Goal: Task Accomplishment & Management: Manage account settings

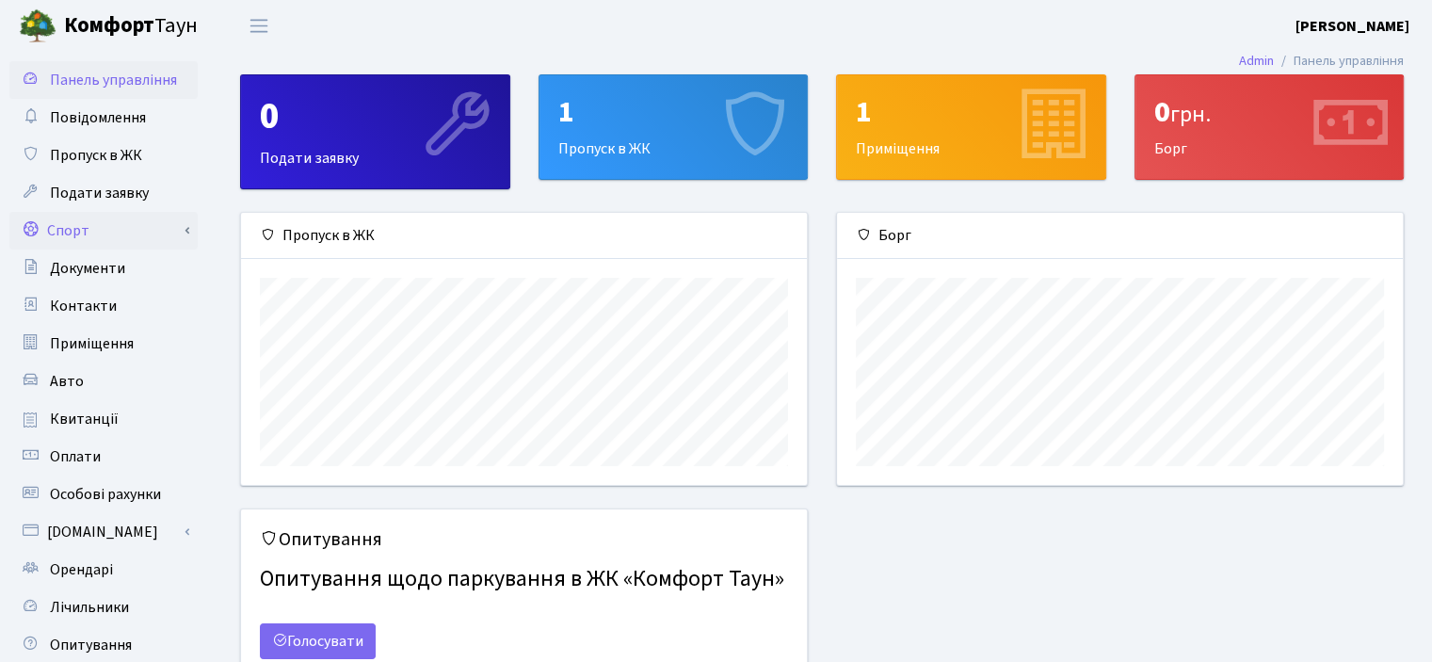
click at [90, 228] on link "Спорт" at bounding box center [103, 231] width 188 height 38
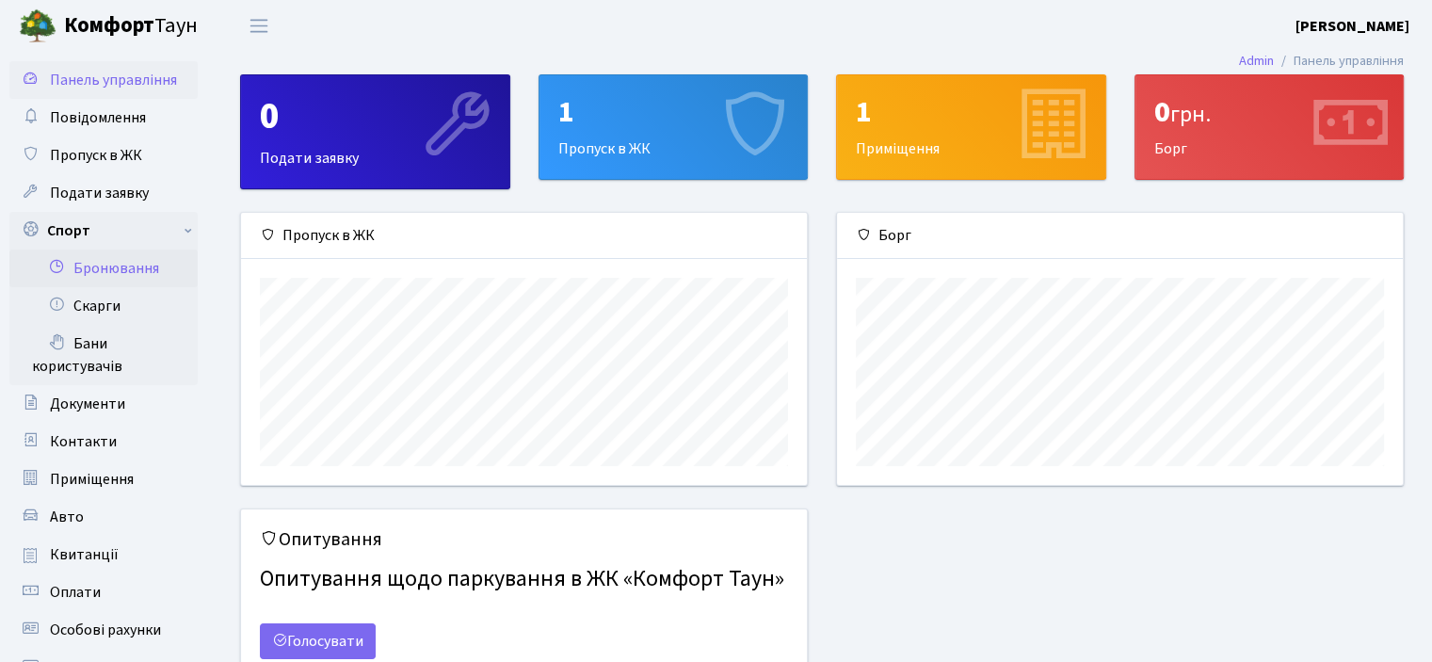
click at [128, 263] on link "Бронювання" at bounding box center [103, 268] width 188 height 38
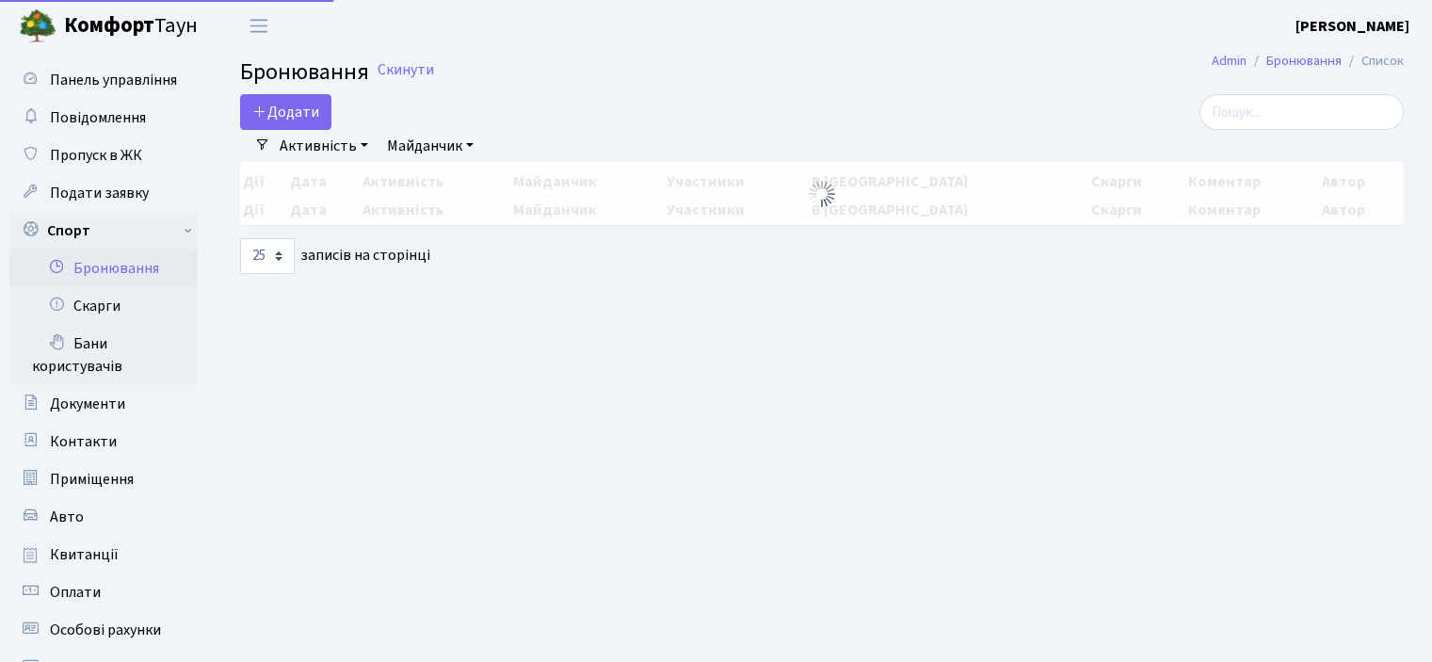
select select "25"
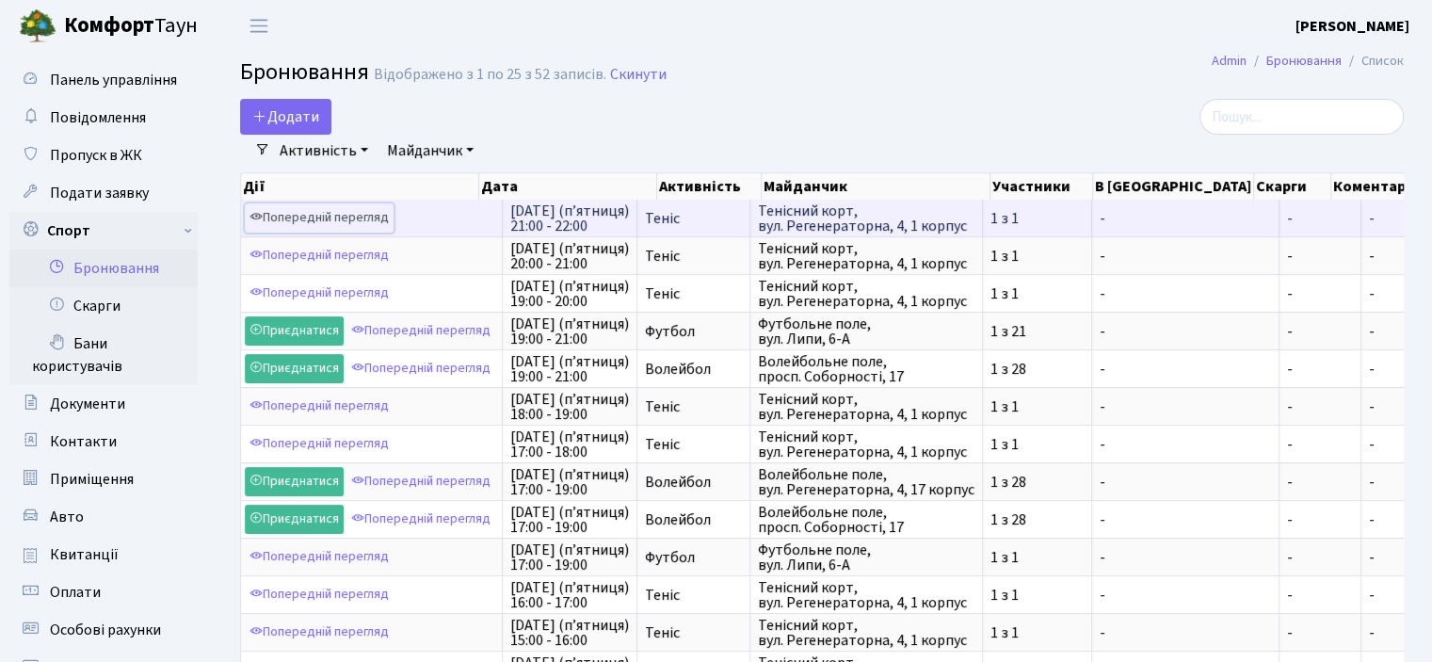
click at [344, 212] on link "Попередній перегляд" at bounding box center [319, 217] width 149 height 29
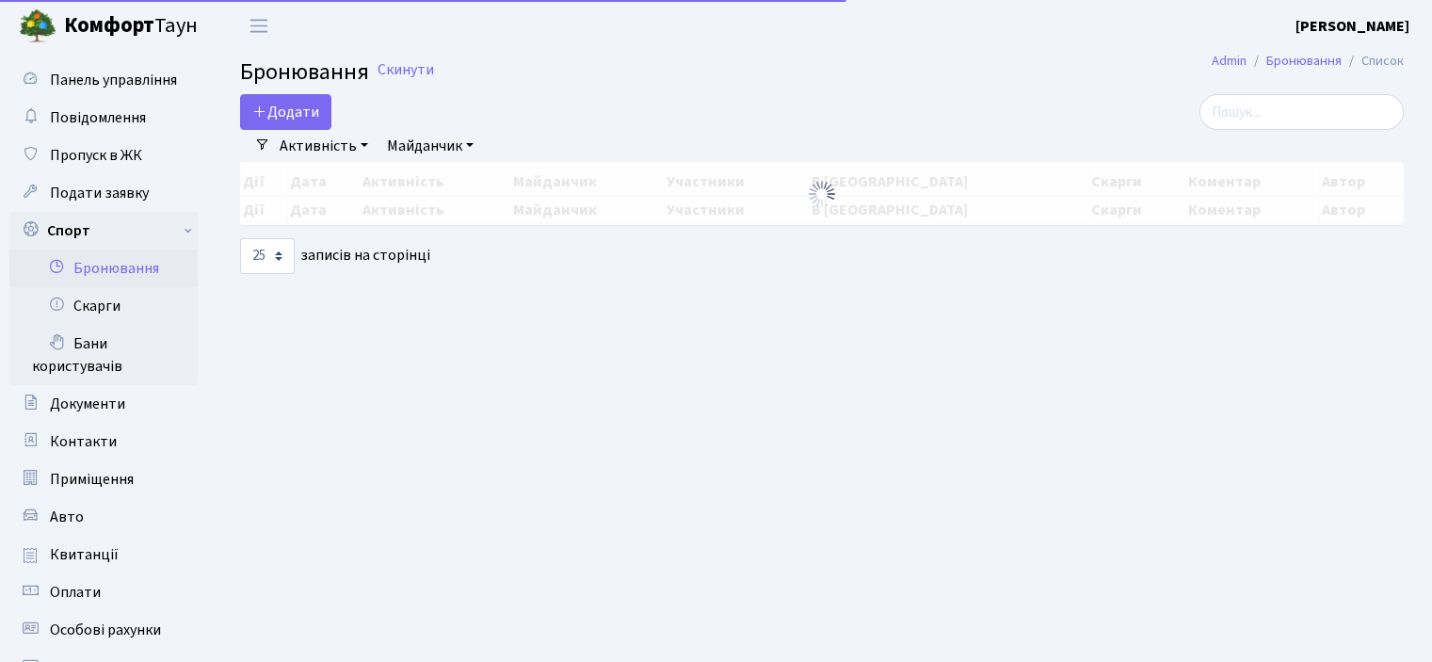
select select "25"
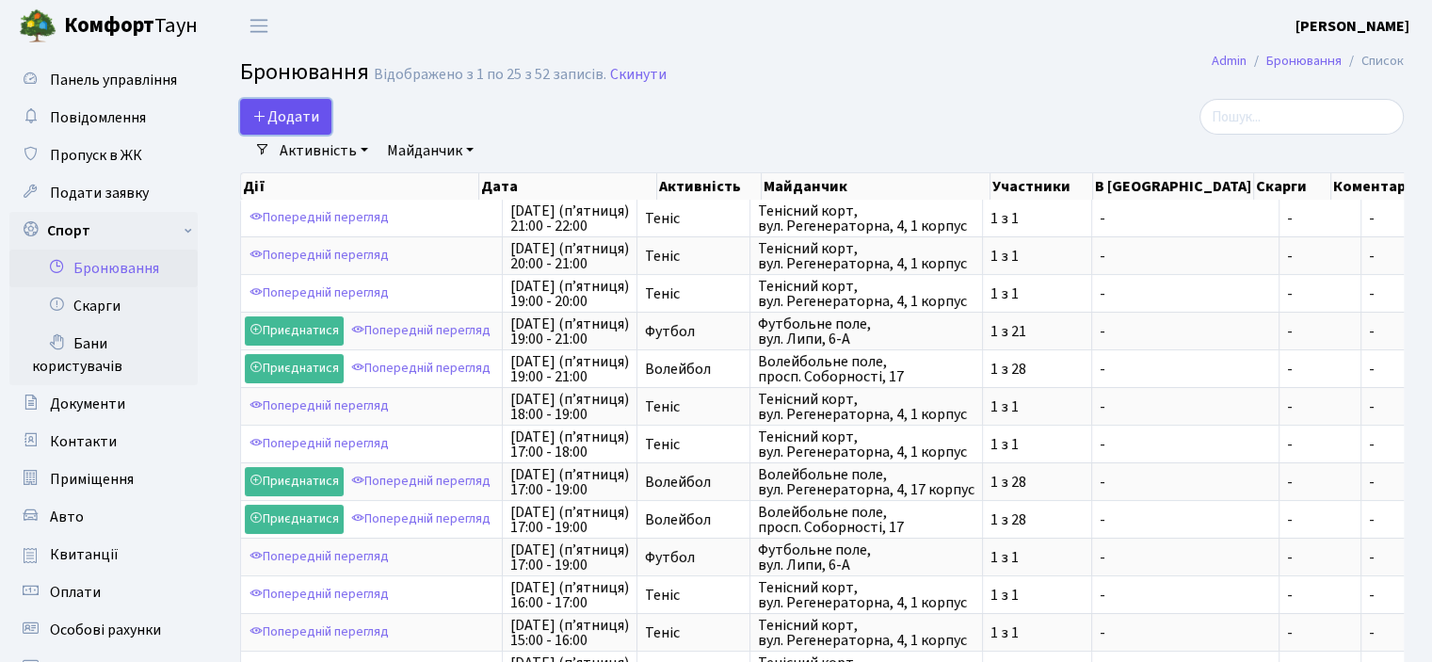
click at [294, 107] on button "Додати" at bounding box center [285, 117] width 91 height 36
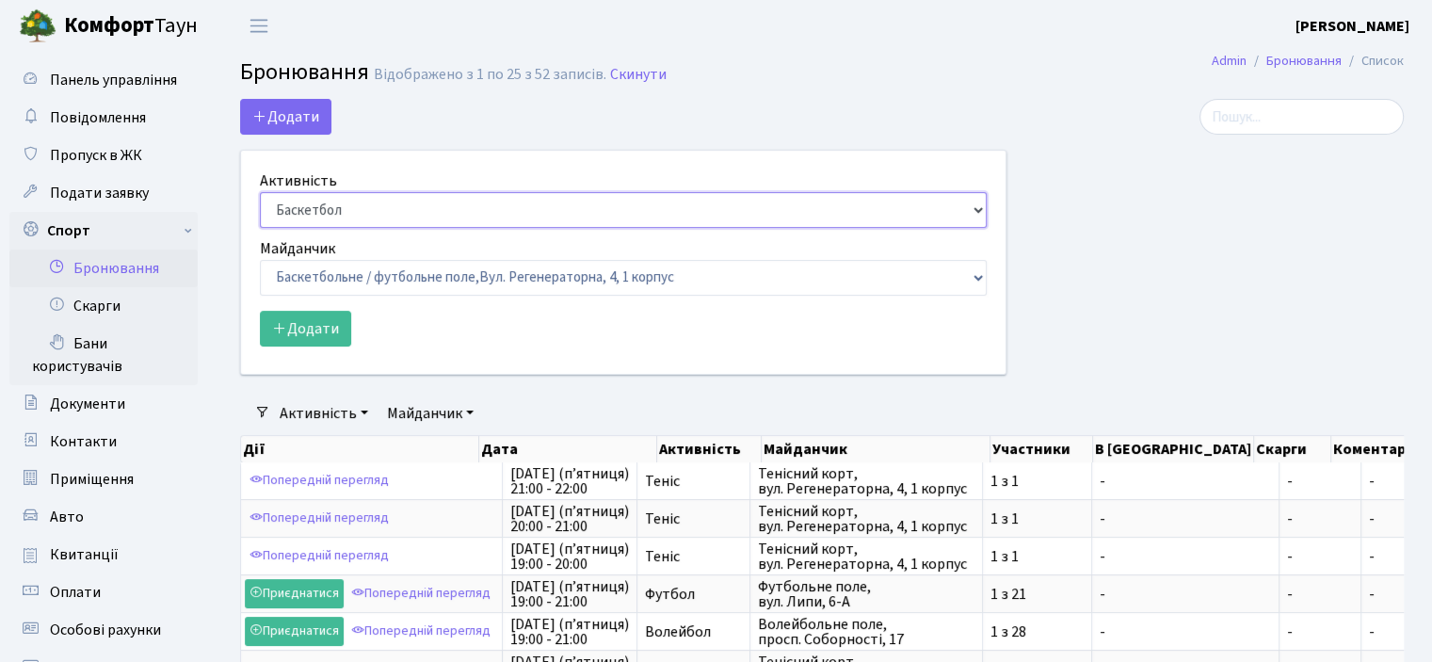
click at [380, 211] on select "Баскетбол Волейбол Йога Катання на роликах Настільний теніс Теніс Футбол Фітнес" at bounding box center [623, 210] width 727 height 36
select select "1"
click at [260, 192] on select "Баскетбол Волейбол Йога Катання на роликах Настільний теніс Теніс Футбол Фітнес" at bounding box center [623, 210] width 727 height 36
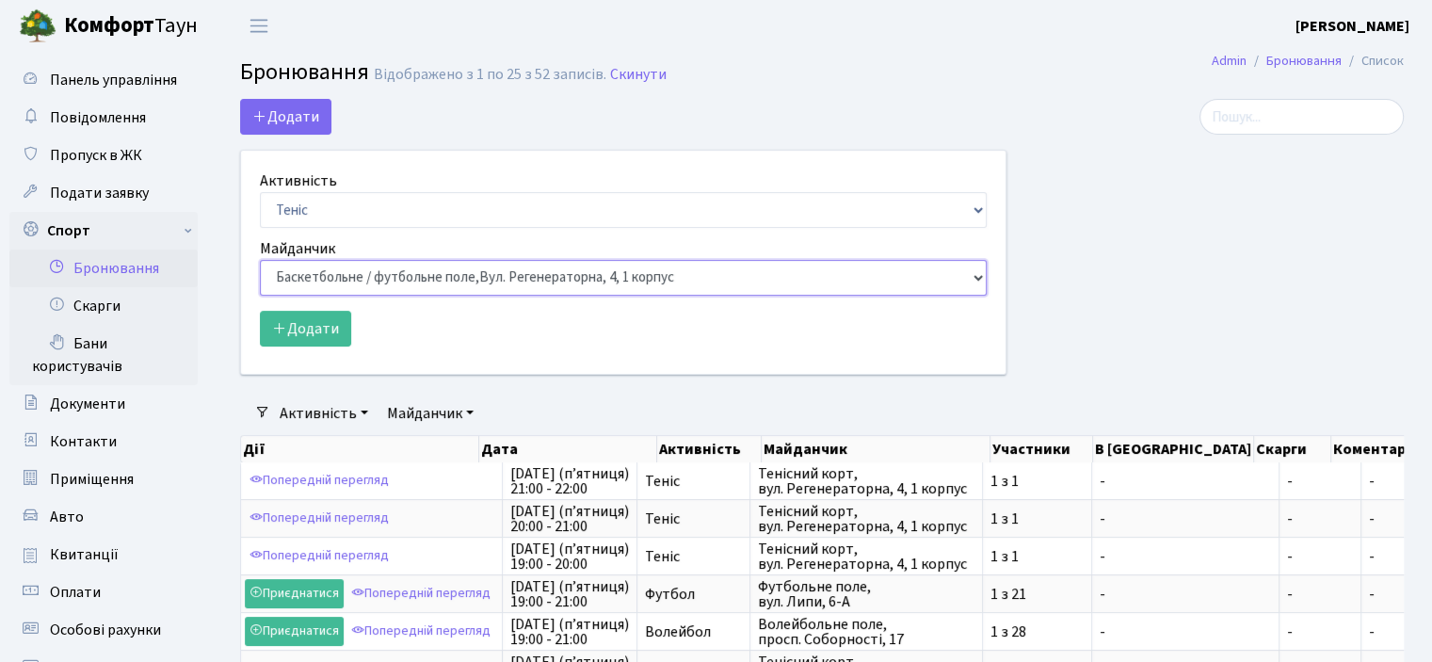
click at [375, 263] on select "Баскетбольне / футбольне поле, Вул. Регенераторна, 4, 1 корпус Баскетбольне пол…" at bounding box center [623, 278] width 727 height 36
click at [388, 282] on select "Баскетбольне / футбольне поле, Вул. Регенераторна, 4, 1 корпус Баскетбольне пол…" at bounding box center [623, 278] width 727 height 36
select select "1"
click at [260, 260] on select "Баскетбольне / футбольне поле, Вул. Регенераторна, 4, 1 корпус Баскетбольне пол…" at bounding box center [623, 278] width 727 height 36
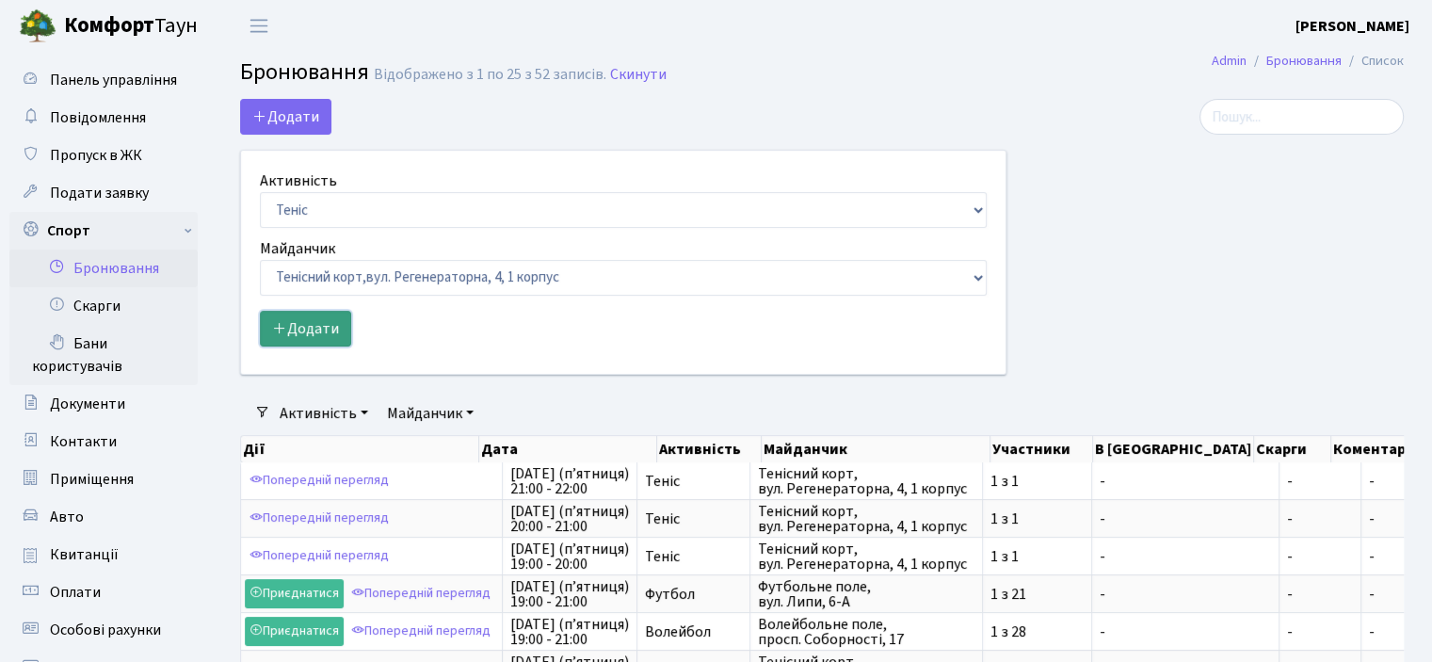
click at [343, 332] on button "Додати" at bounding box center [305, 329] width 91 height 36
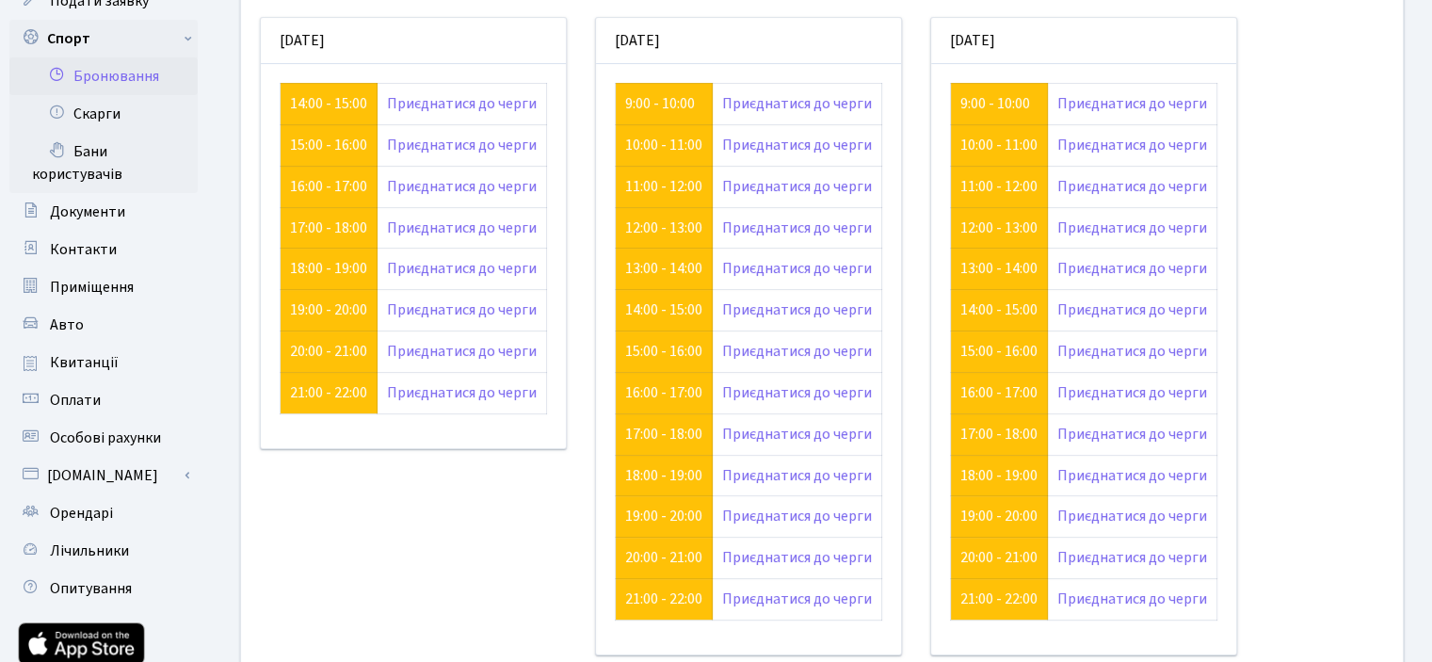
scroll to position [365, 0]
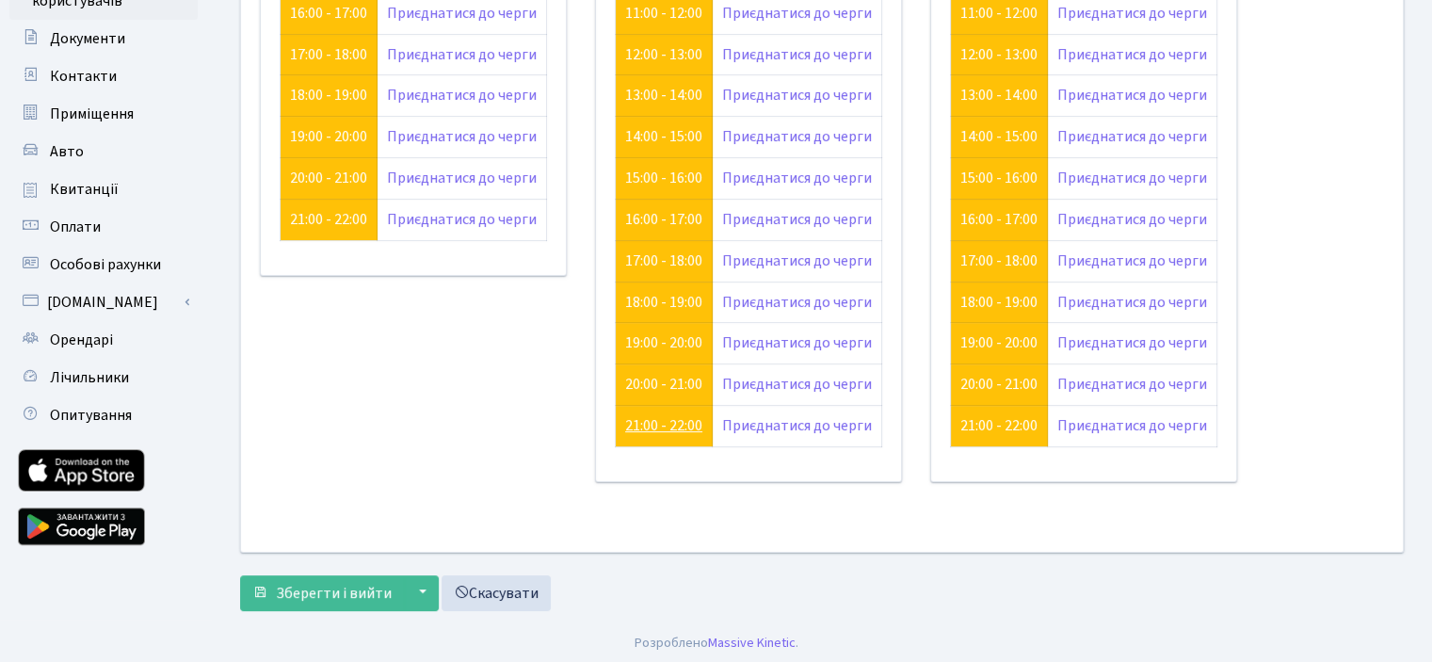
click at [676, 423] on link "21:00 - 22:00" at bounding box center [663, 425] width 77 height 21
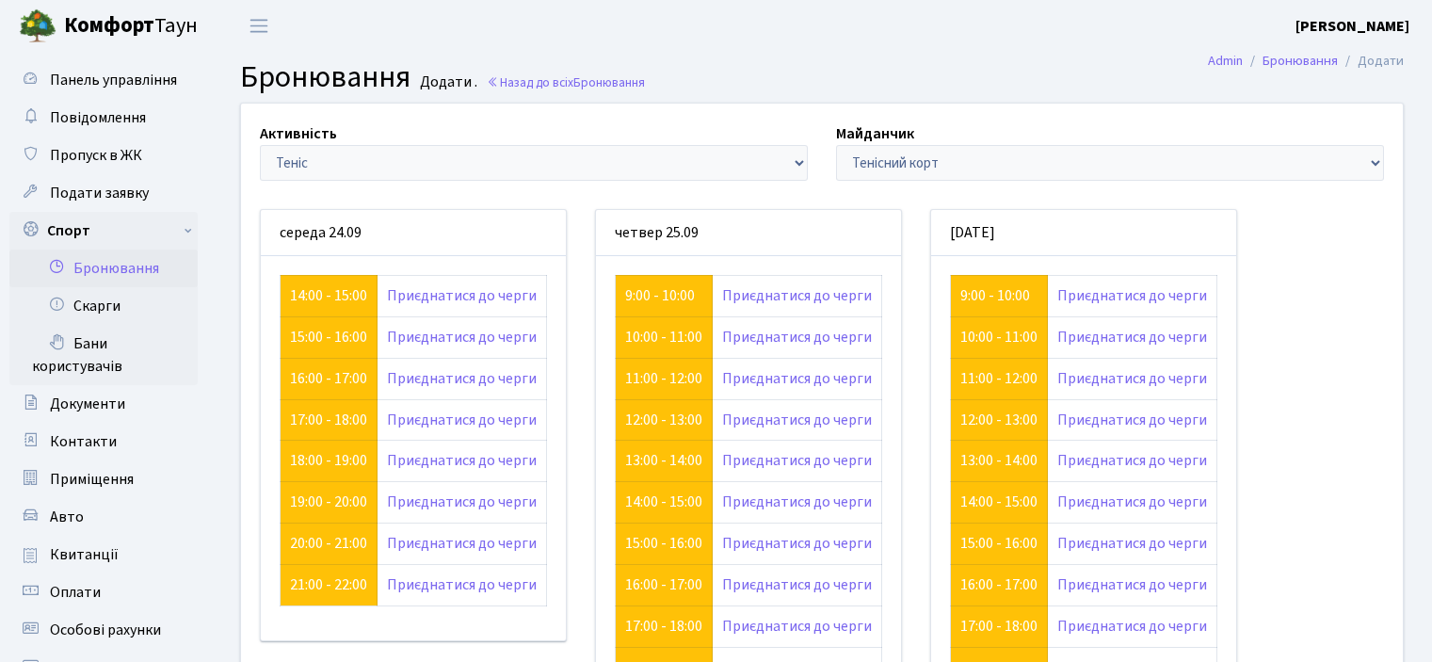
scroll to position [365, 0]
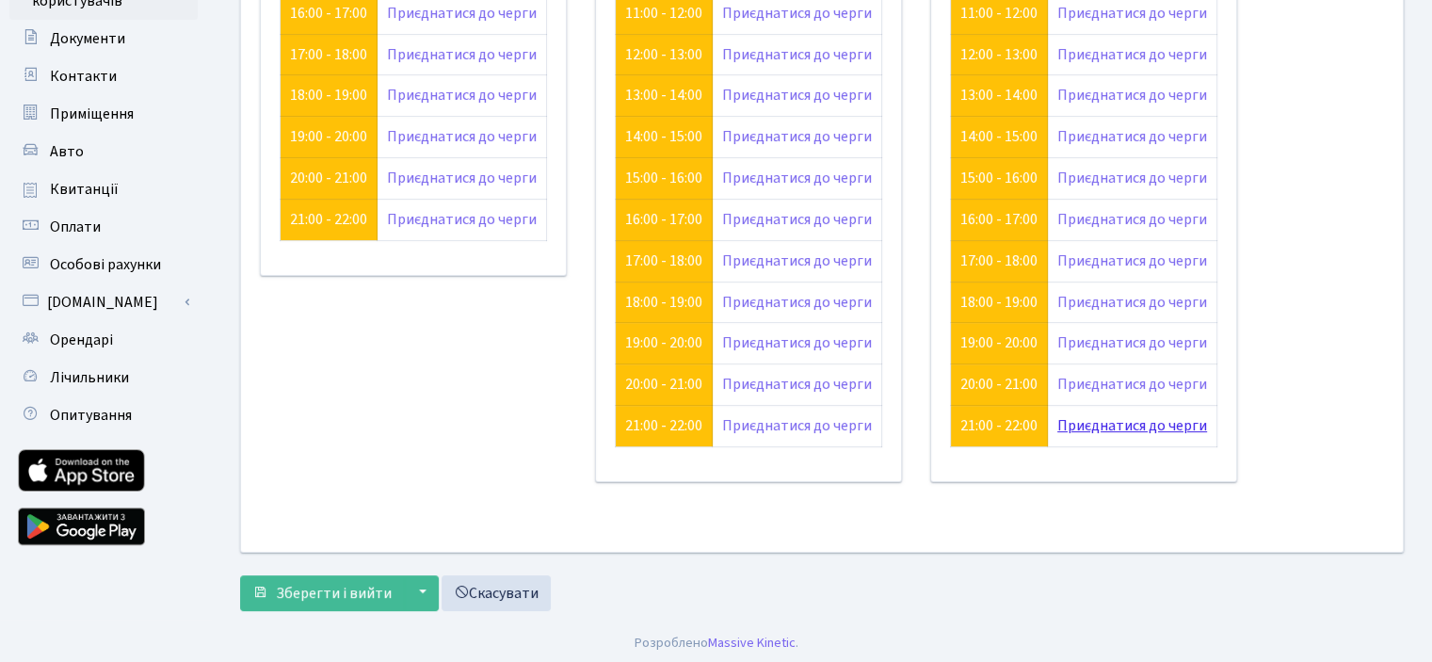
click at [1125, 426] on link "Приєднатися до черги" at bounding box center [1132, 425] width 150 height 21
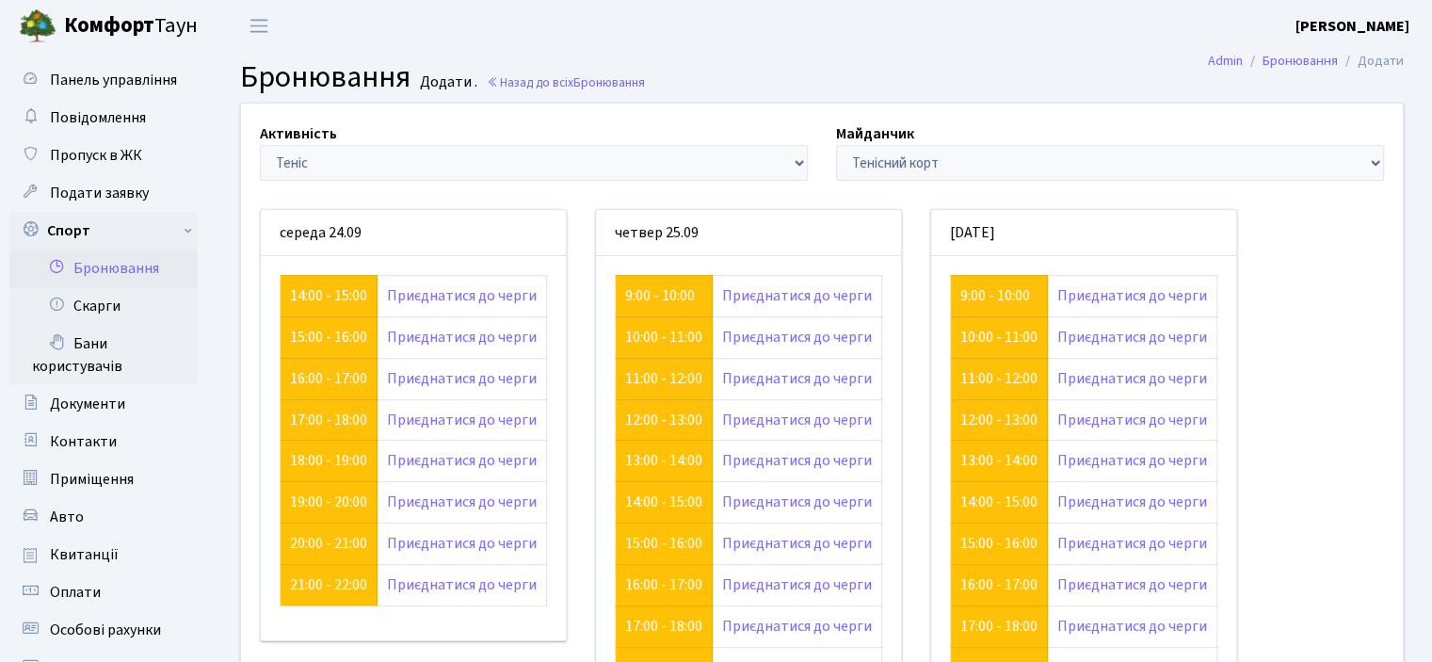
scroll to position [360, 0]
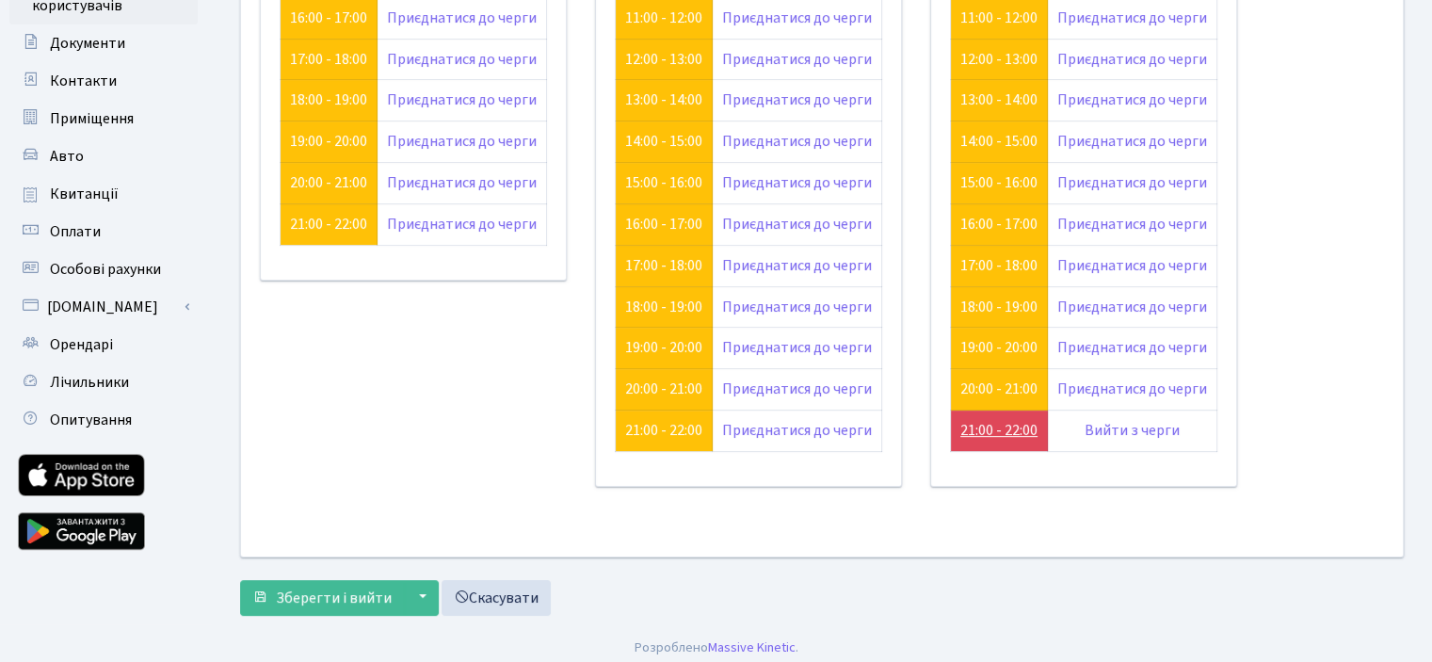
click at [994, 426] on link "21:00 - 22:00" at bounding box center [998, 430] width 77 height 21
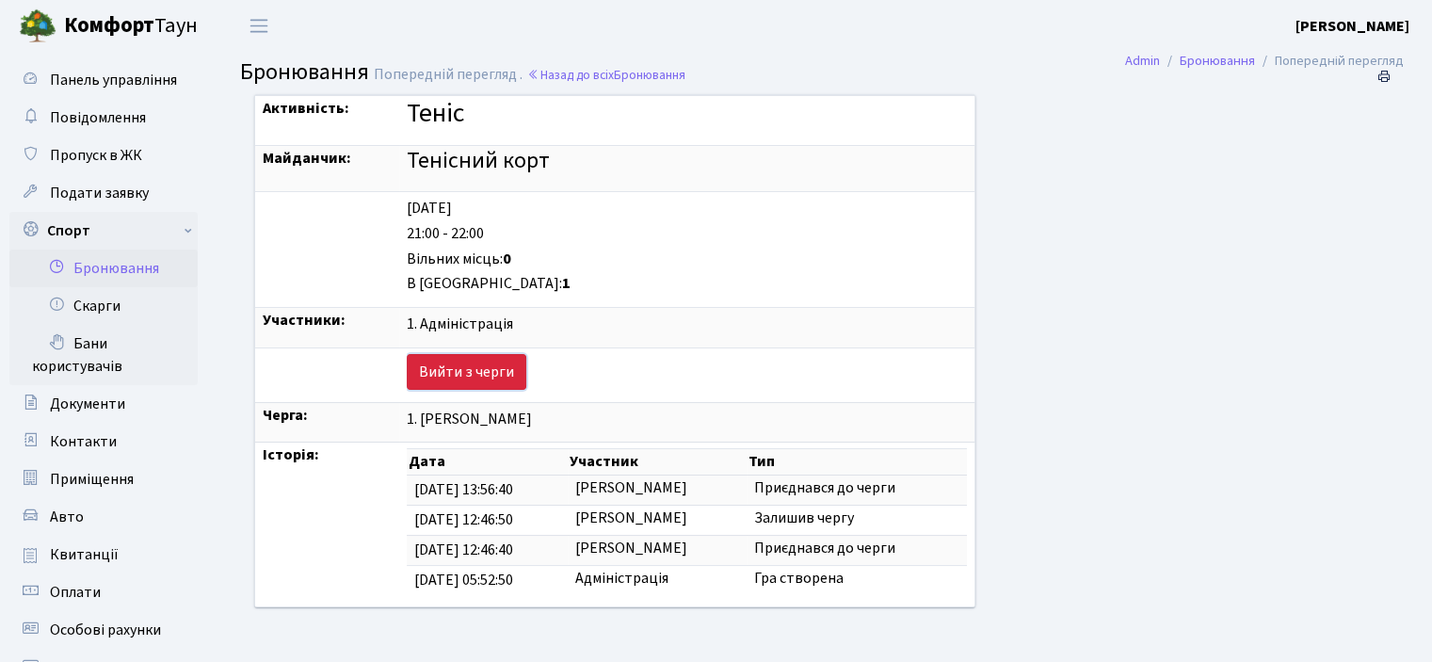
click at [436, 383] on link "Вийти з черги" at bounding box center [467, 372] width 120 height 36
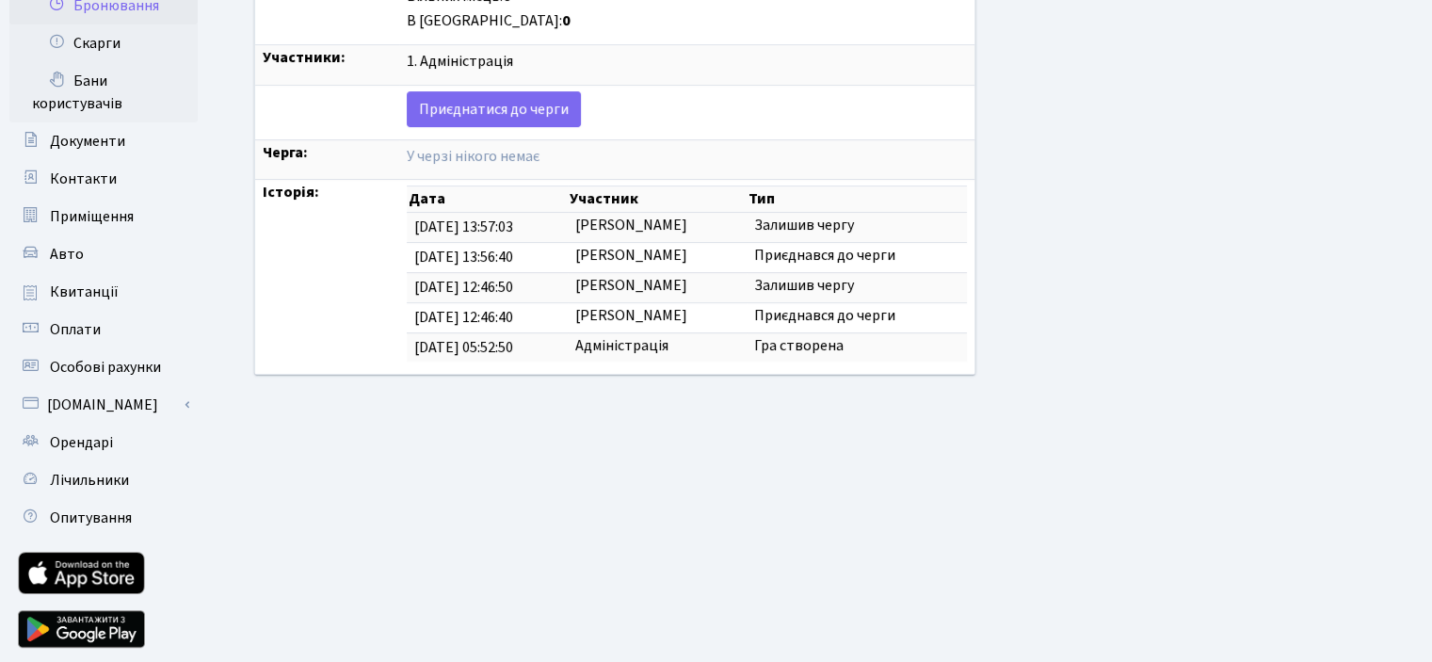
scroll to position [321, 0]
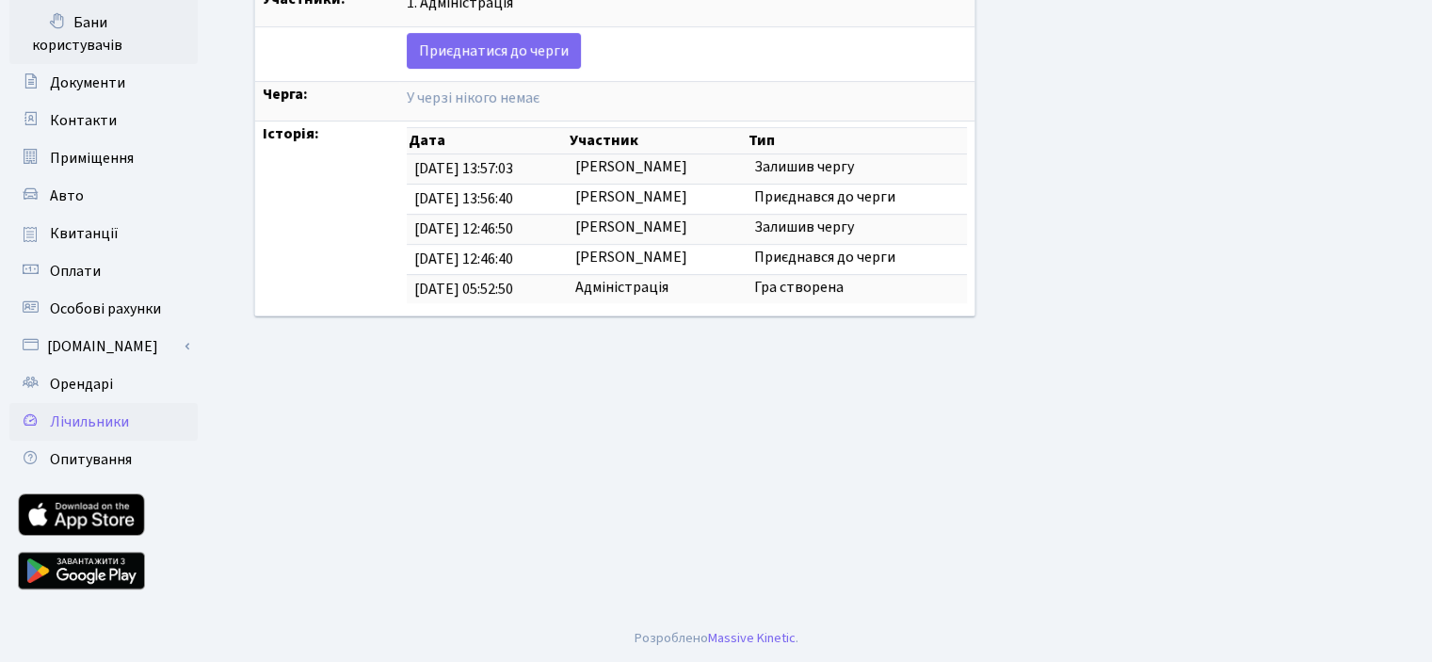
click at [124, 413] on span "Лічильники" at bounding box center [89, 421] width 79 height 21
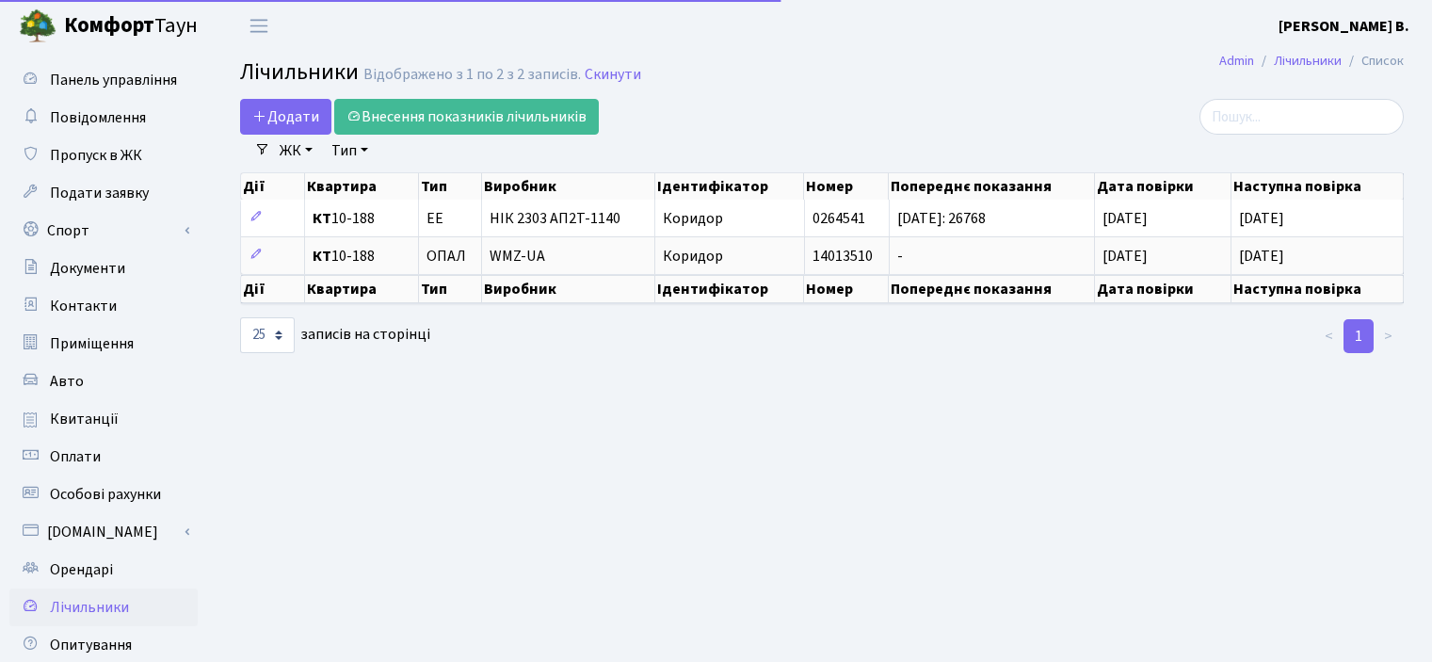
select select "25"
click at [1354, 332] on link "1" at bounding box center [1358, 336] width 30 height 34
click at [108, 229] on link "Спорт" at bounding box center [103, 231] width 188 height 38
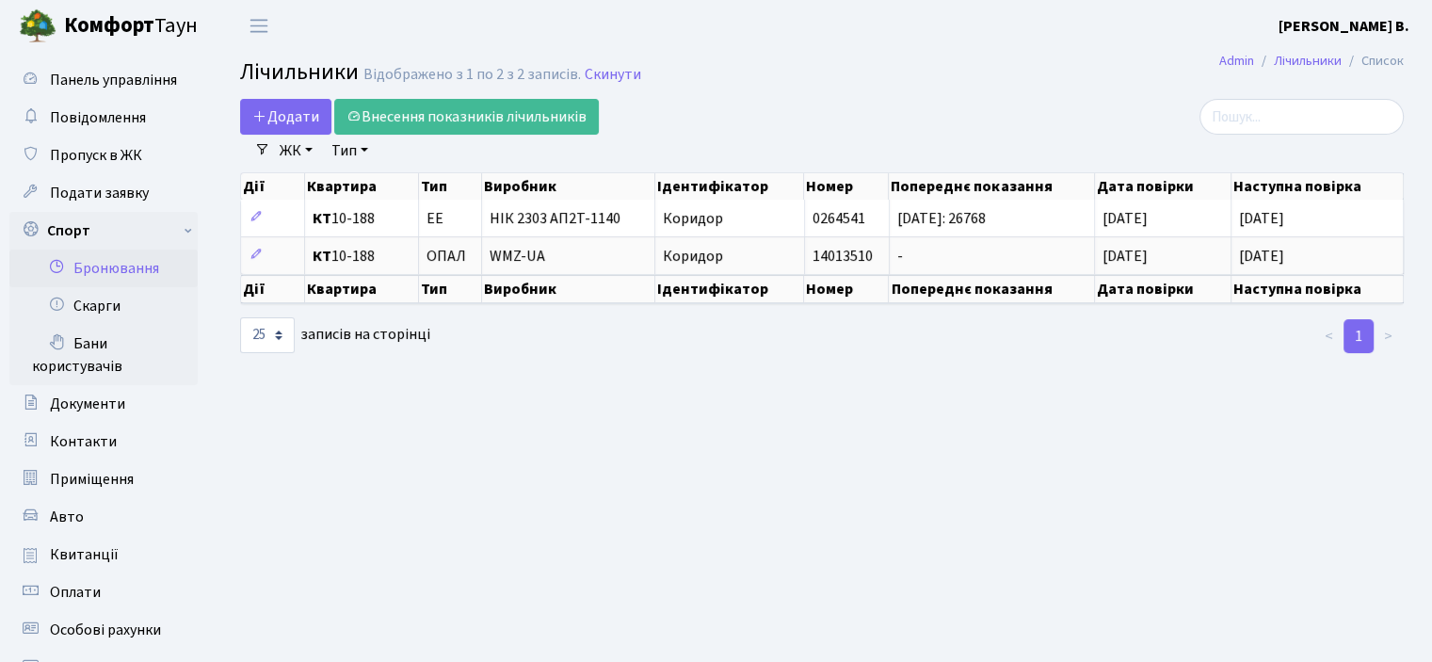
click at [110, 266] on link "Бронювання" at bounding box center [103, 268] width 188 height 38
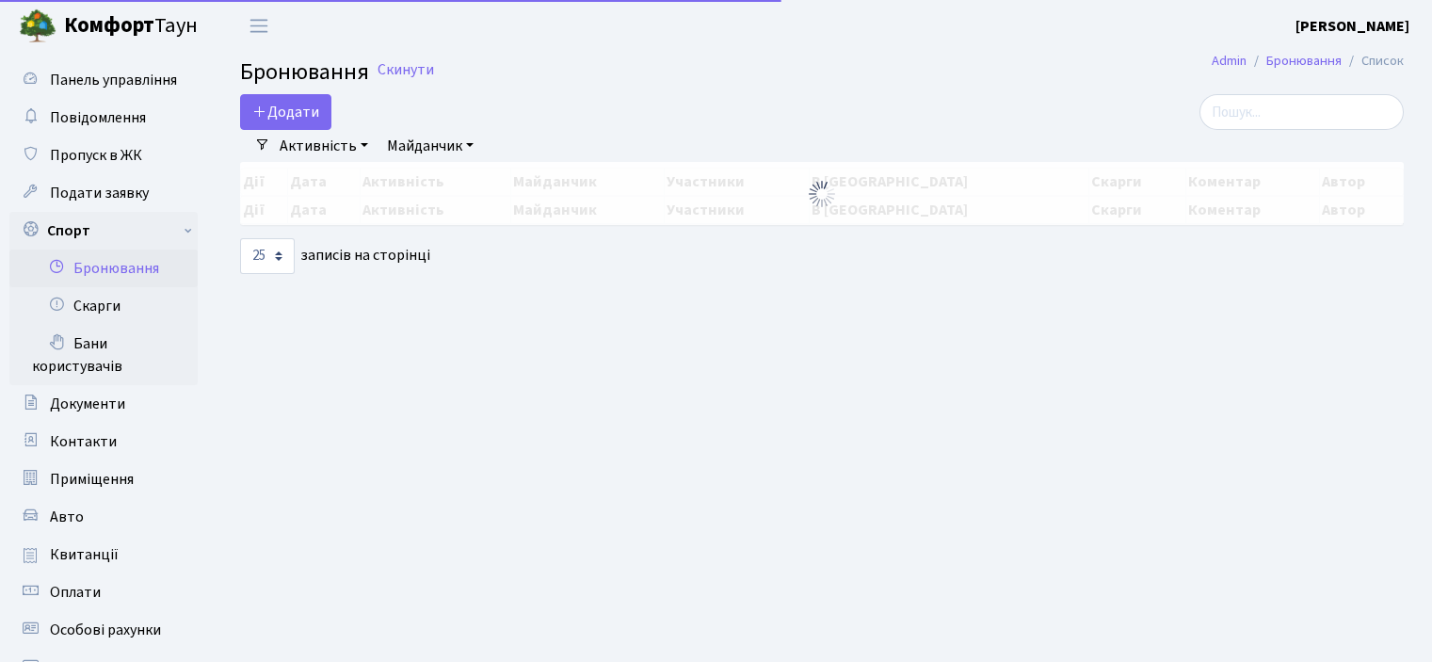
select select "25"
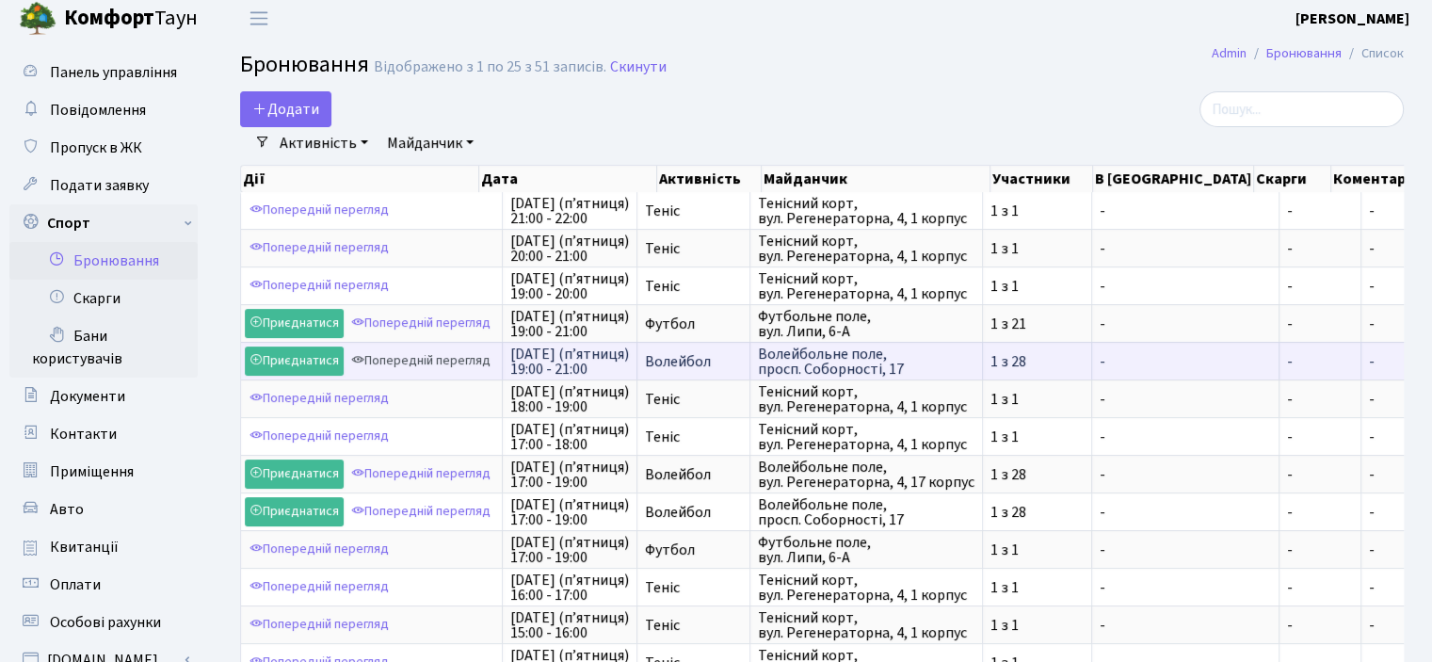
scroll to position [8, 0]
